Goal: Navigation & Orientation: Find specific page/section

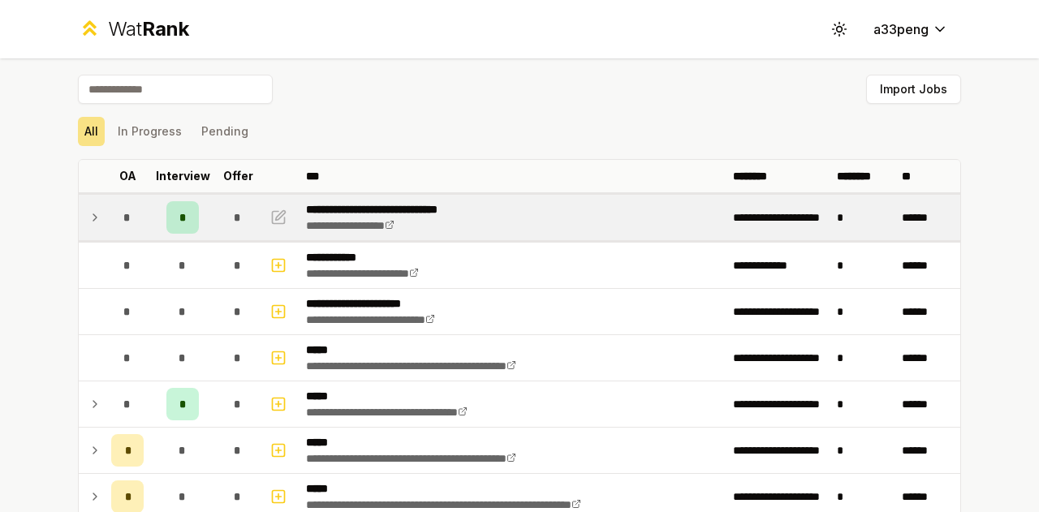
click at [94, 220] on icon at bounding box center [94, 217] width 13 height 19
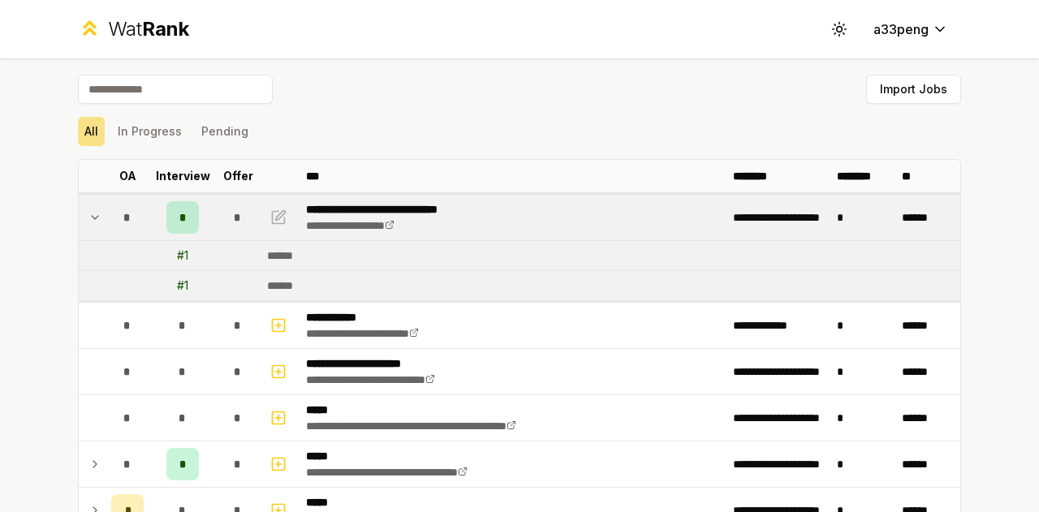
click at [430, 49] on div "Wat Rank Toggle theme a33peng" at bounding box center [519, 29] width 935 height 58
click at [92, 220] on icon at bounding box center [94, 217] width 13 height 19
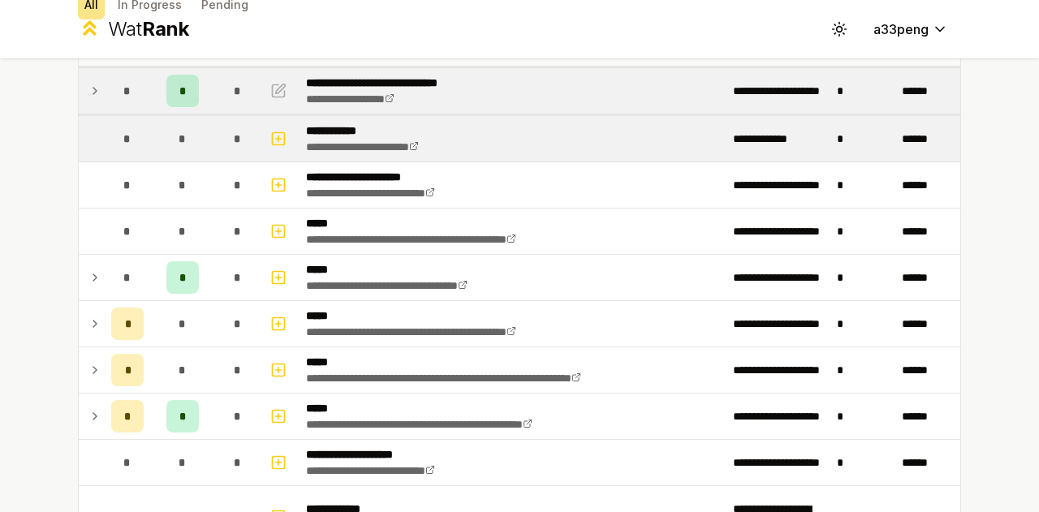
scroll to position [162, 0]
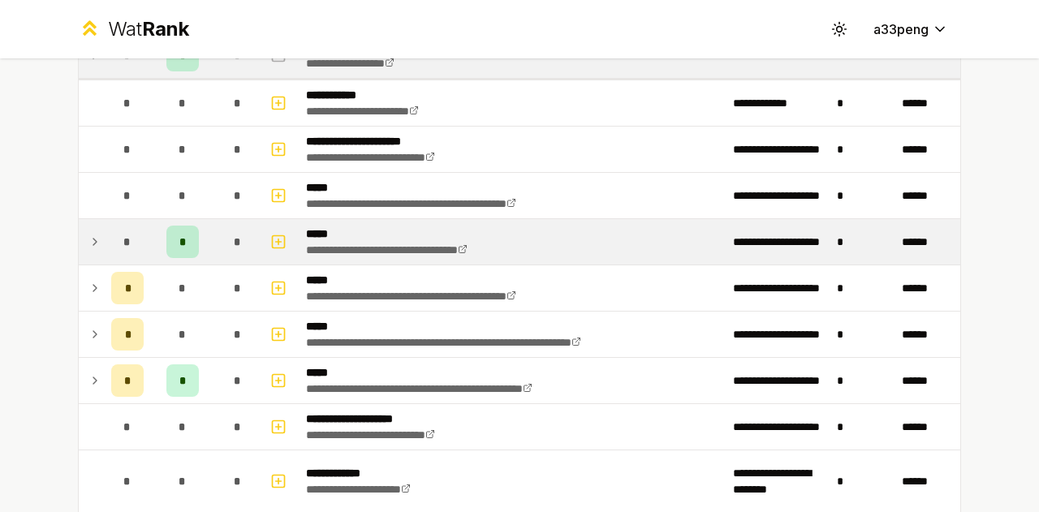
click at [81, 240] on td at bounding box center [92, 241] width 26 height 45
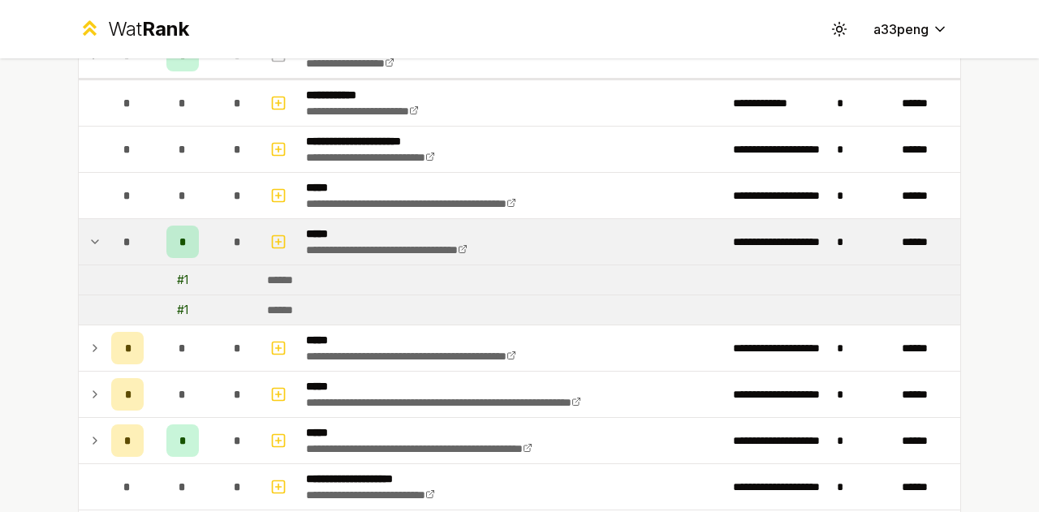
click at [88, 239] on icon at bounding box center [94, 241] width 13 height 19
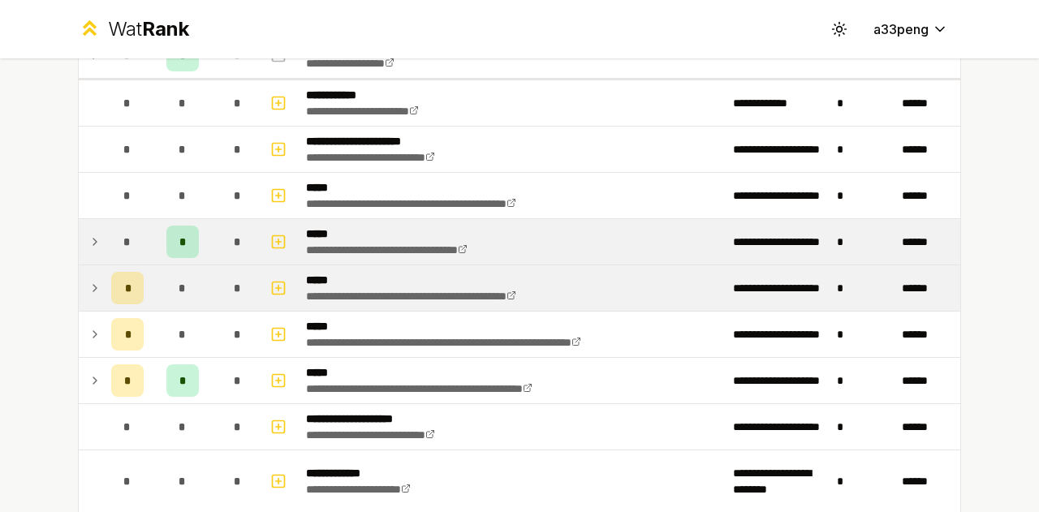
scroll to position [325, 0]
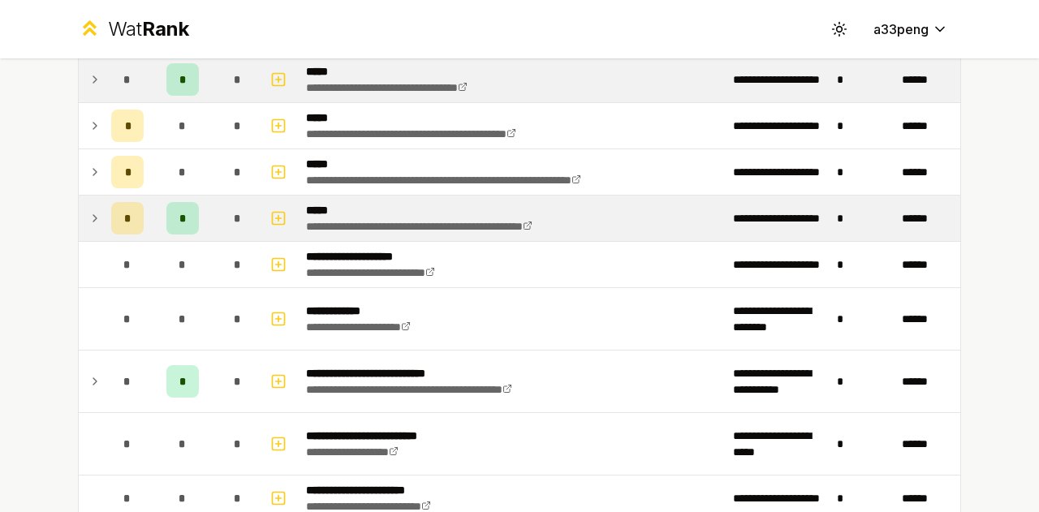
click at [97, 209] on td at bounding box center [92, 218] width 26 height 45
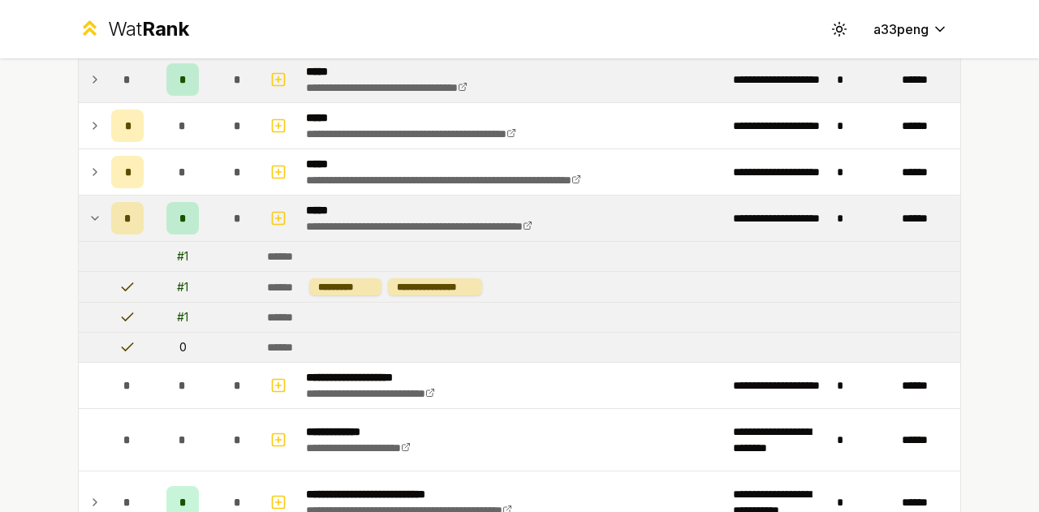
click at [94, 210] on icon at bounding box center [94, 218] width 13 height 19
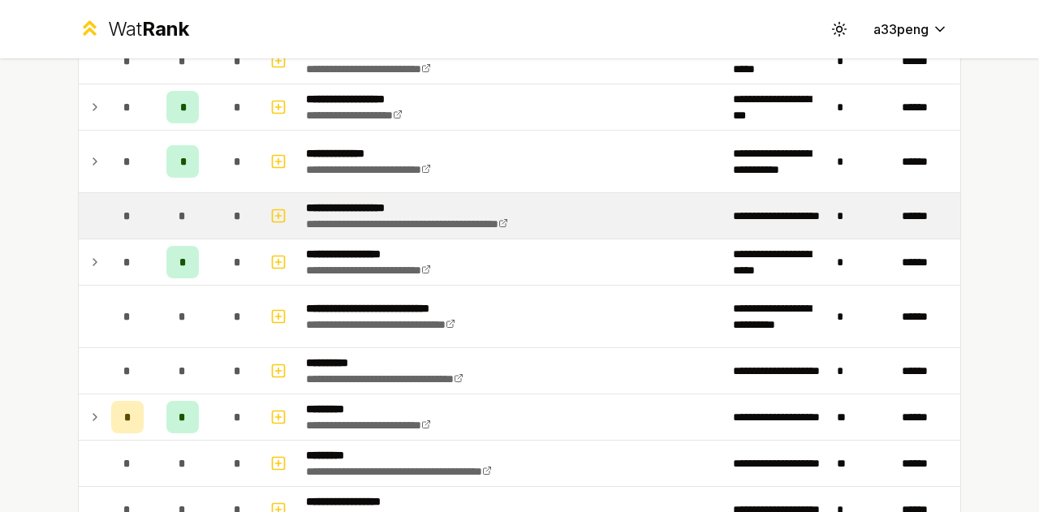
scroll to position [1705, 0]
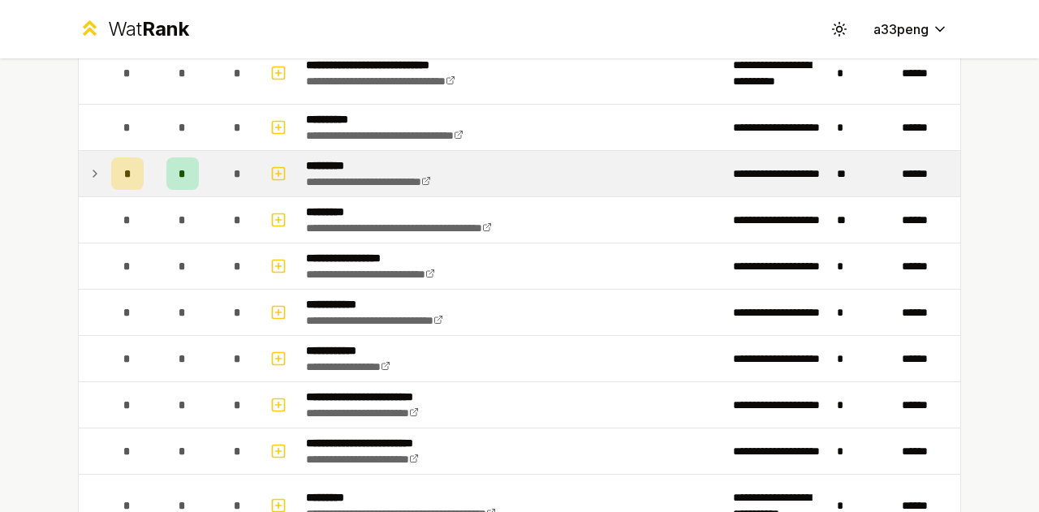
click at [88, 172] on icon at bounding box center [94, 173] width 13 height 19
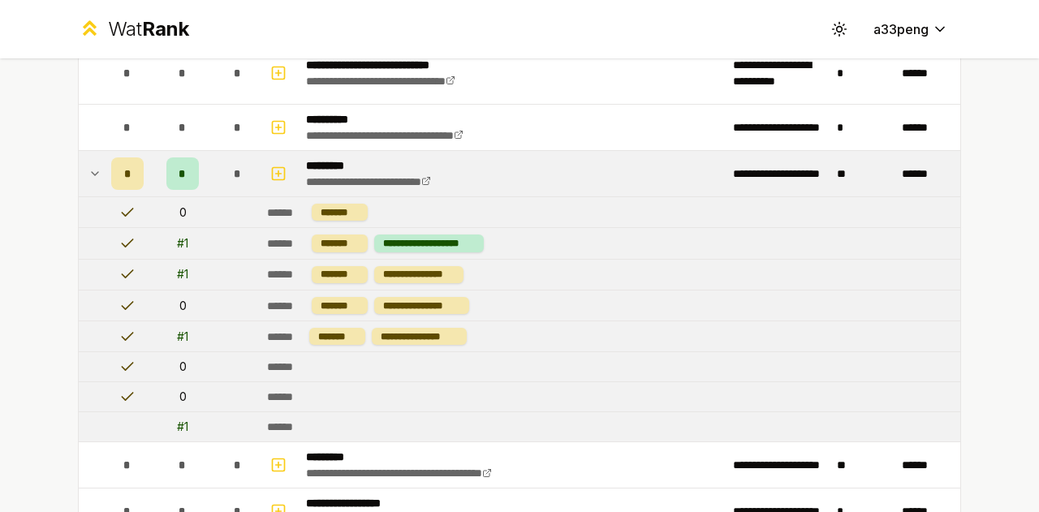
click at [88, 168] on icon at bounding box center [94, 173] width 13 height 19
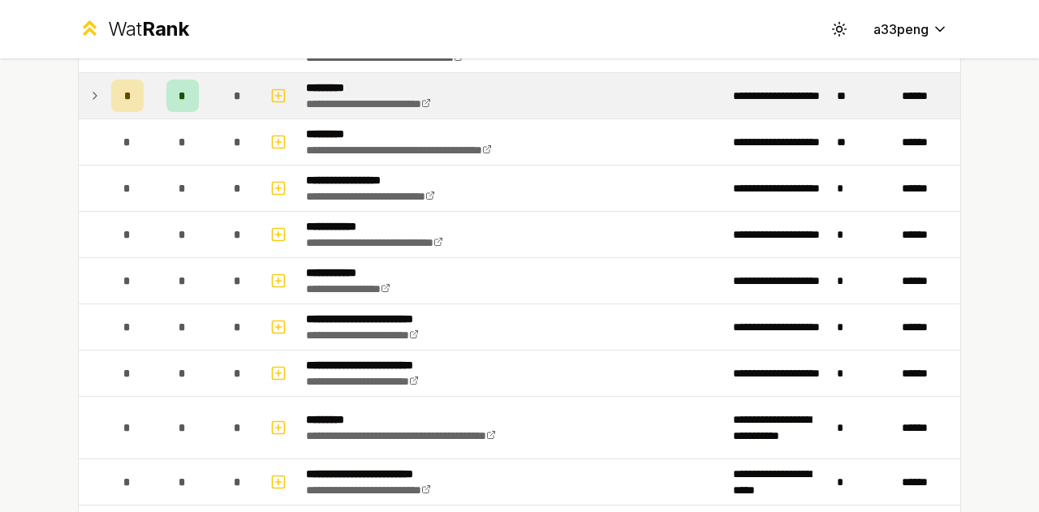
scroll to position [1643, 0]
